Goal: Register for event/course

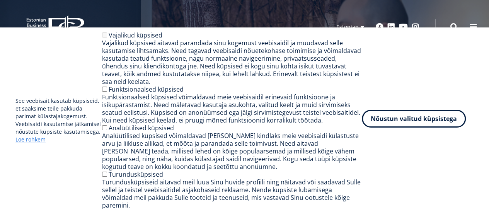
click at [432, 123] on button "Nõustun valitud küpsistega" at bounding box center [414, 119] width 104 height 18
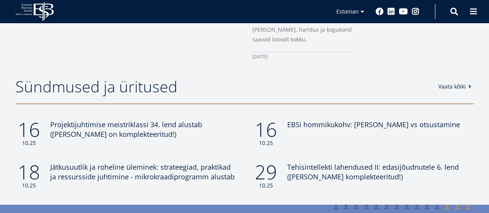
scroll to position [658, 0]
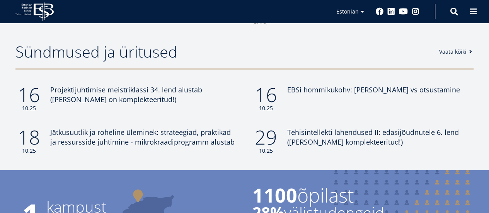
click at [465, 48] on link "Vaata kõiki" at bounding box center [456, 52] width 35 height 8
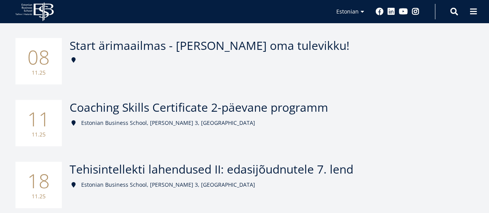
scroll to position [503, 0]
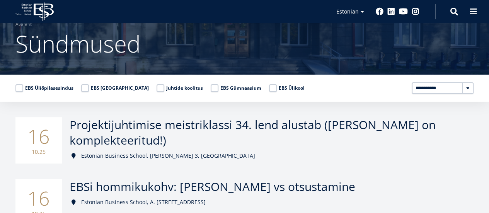
scroll to position [0, 0]
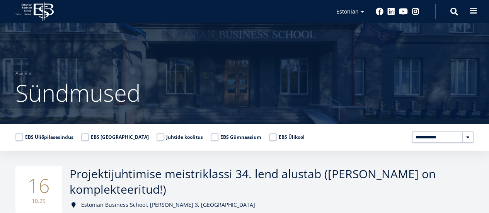
click at [474, 8] on span at bounding box center [474, 11] width 8 height 8
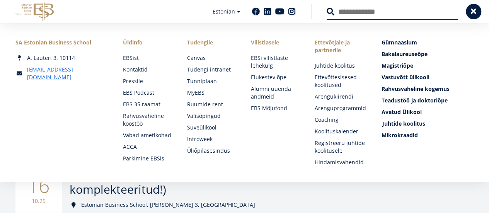
click at [408, 122] on span "Juhtide koolitus Tutvu ja registreeru" at bounding box center [404, 123] width 43 height 7
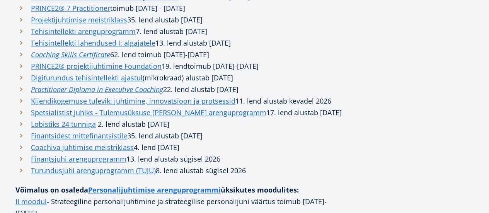
scroll to position [464, 0]
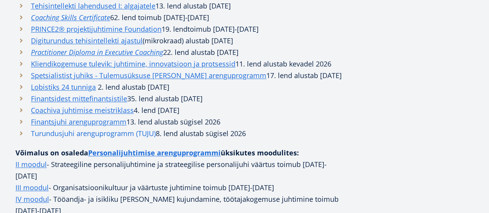
click at [91, 131] on link "Turundusjuhi arenguprogramm (TUJU)" at bounding box center [93, 134] width 125 height 12
